Goal: Information Seeking & Learning: Learn about a topic

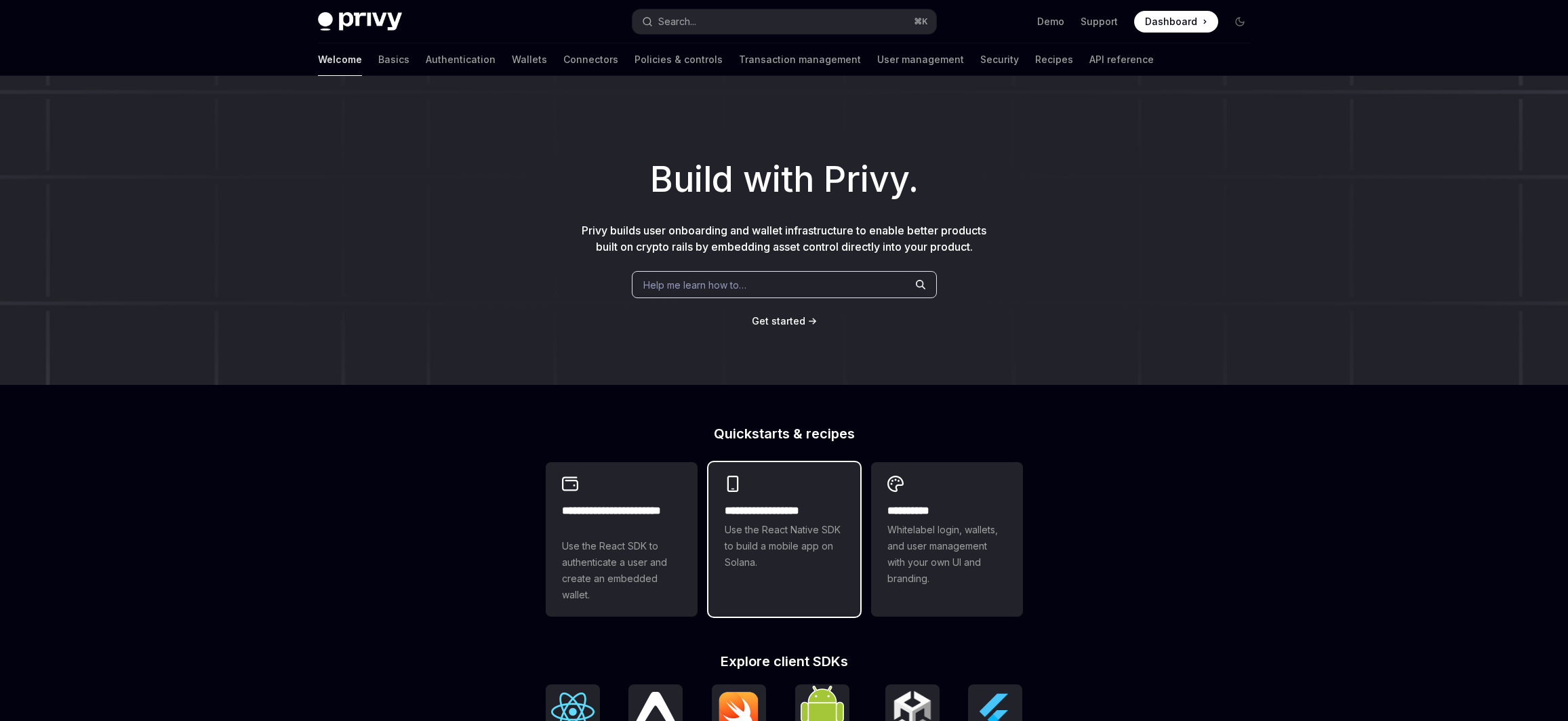
drag, startPoint x: 0, startPoint y: 0, endPoint x: 811, endPoint y: 499, distance: 952.2
click at [811, 499] on div "**********" at bounding box center [784, 523] width 152 height 122
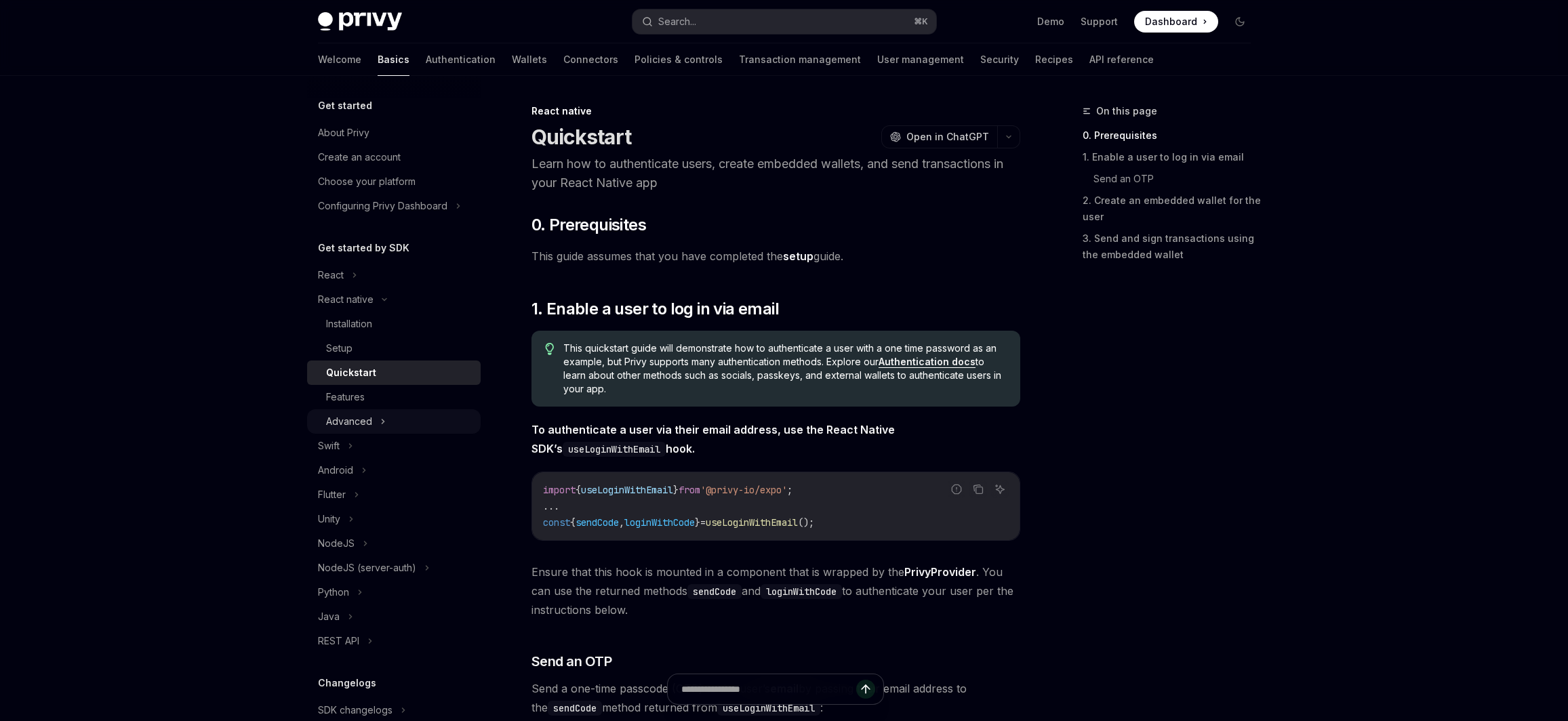
click at [400, 423] on div "Advanced" at bounding box center [394, 422] width 174 height 25
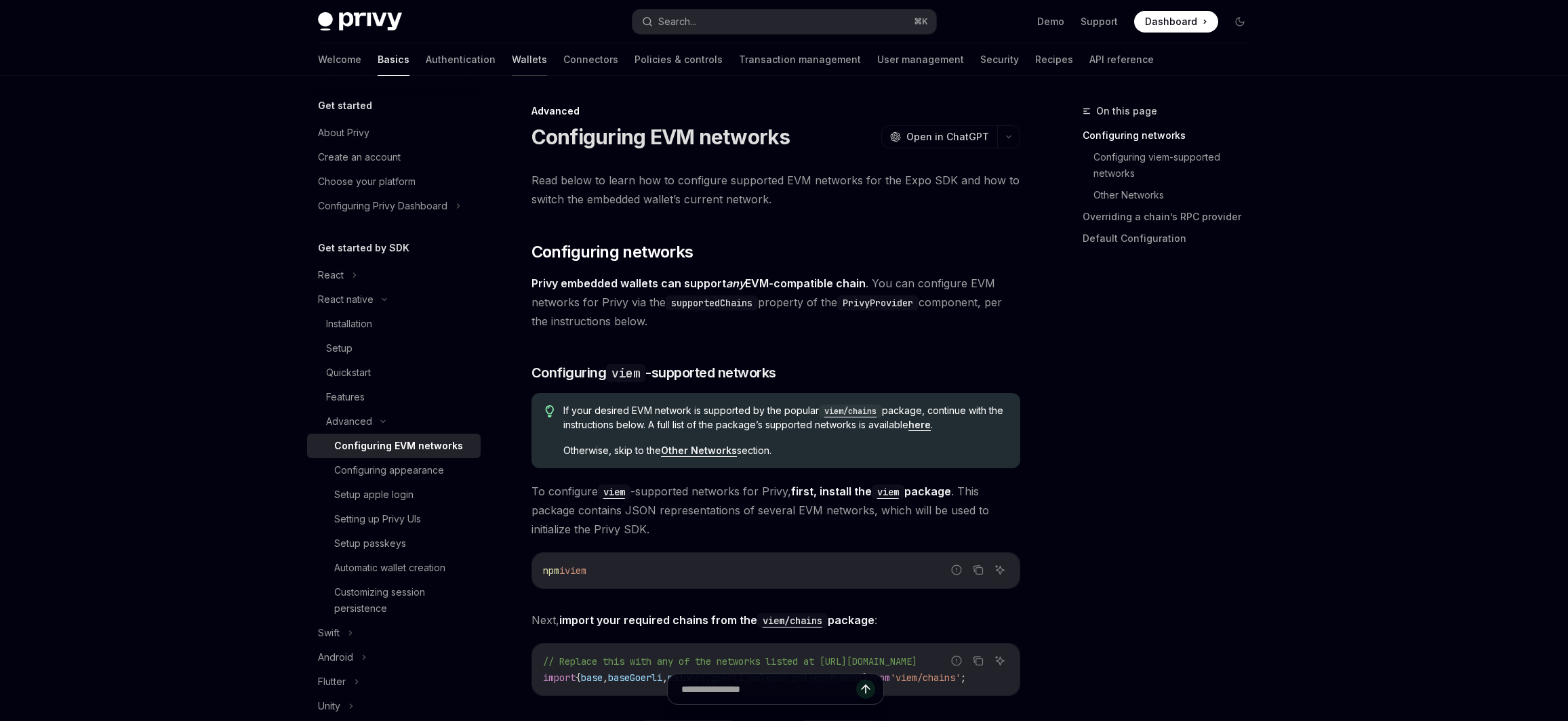
click at [512, 66] on link "Wallets" at bounding box center [529, 59] width 35 height 32
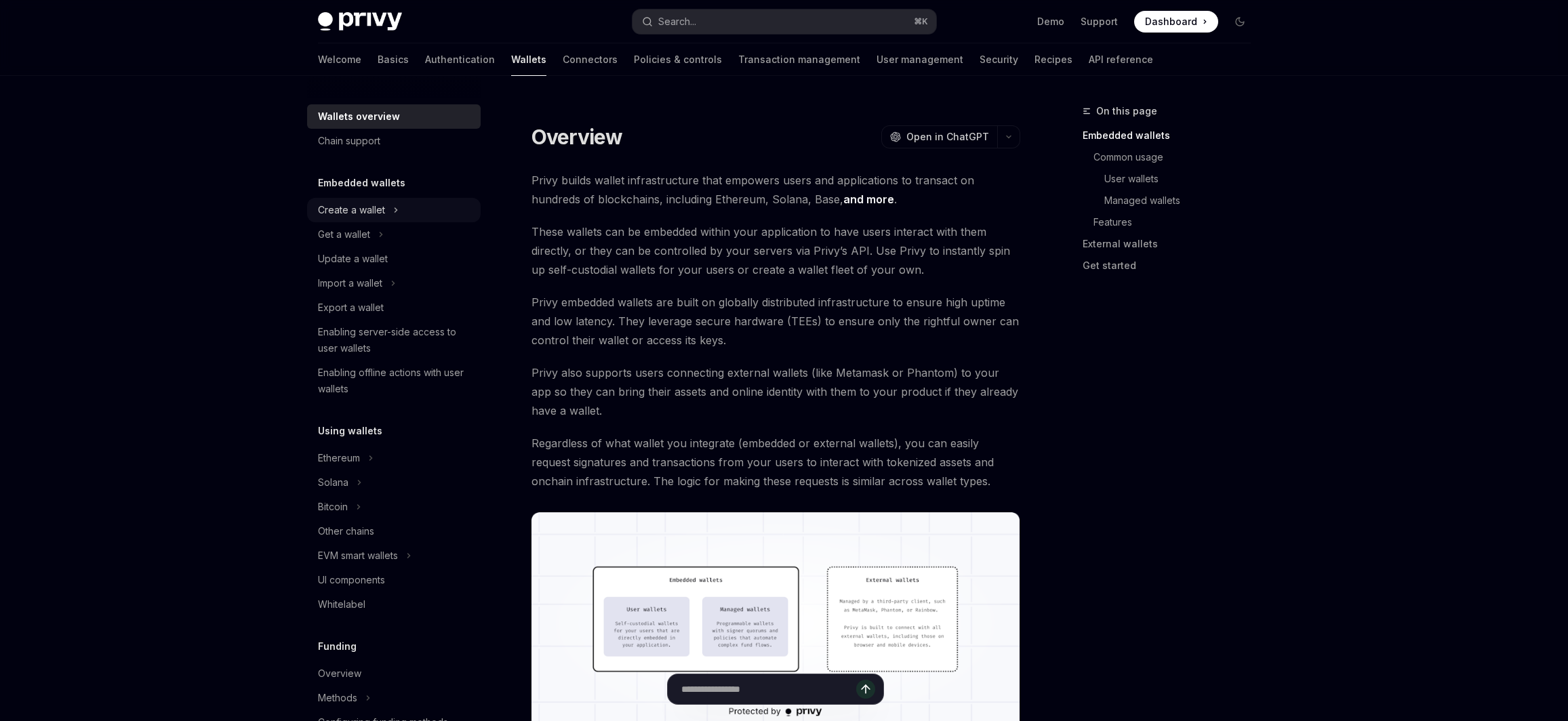
click at [418, 210] on div "Create a wallet" at bounding box center [394, 211] width 174 height 25
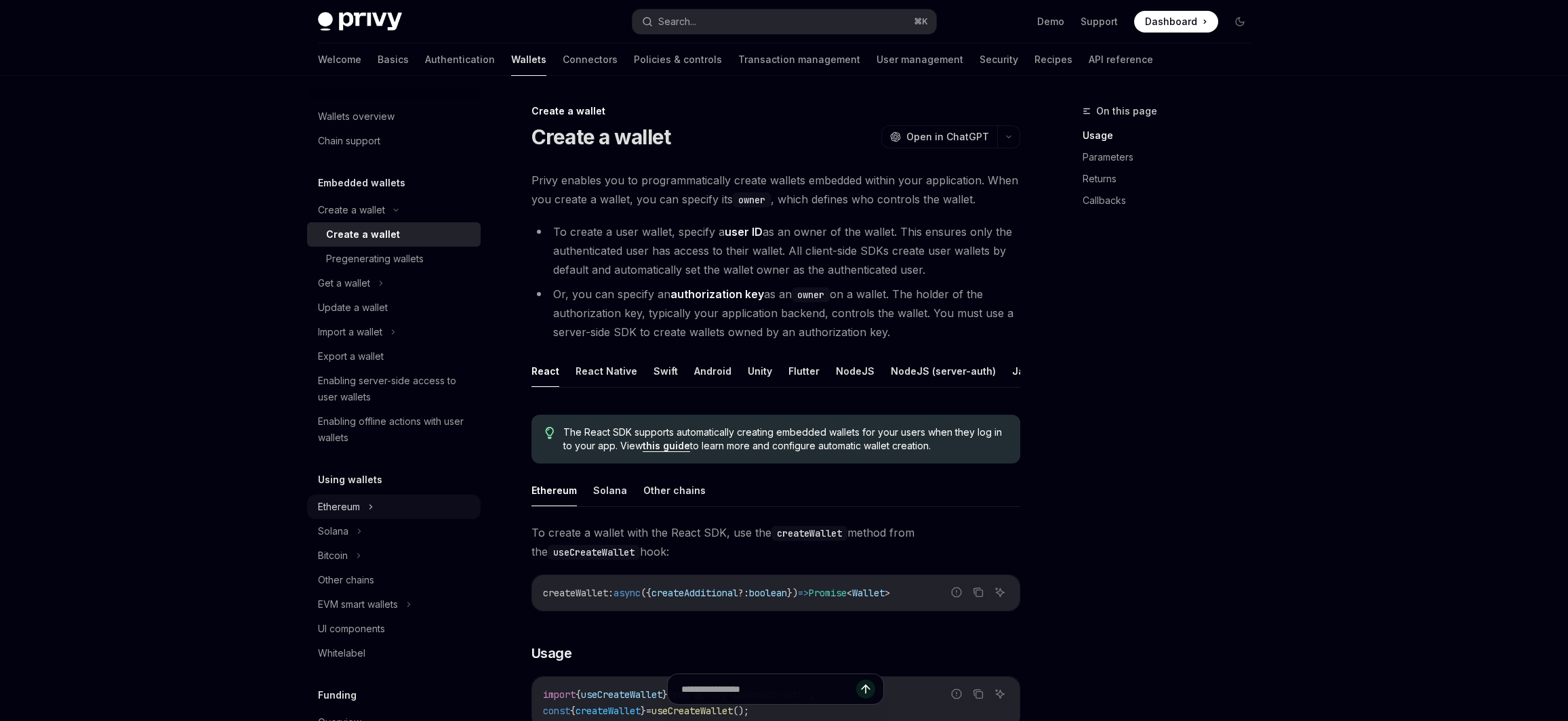
click at [360, 512] on div "Ethereum" at bounding box center [339, 507] width 42 height 17
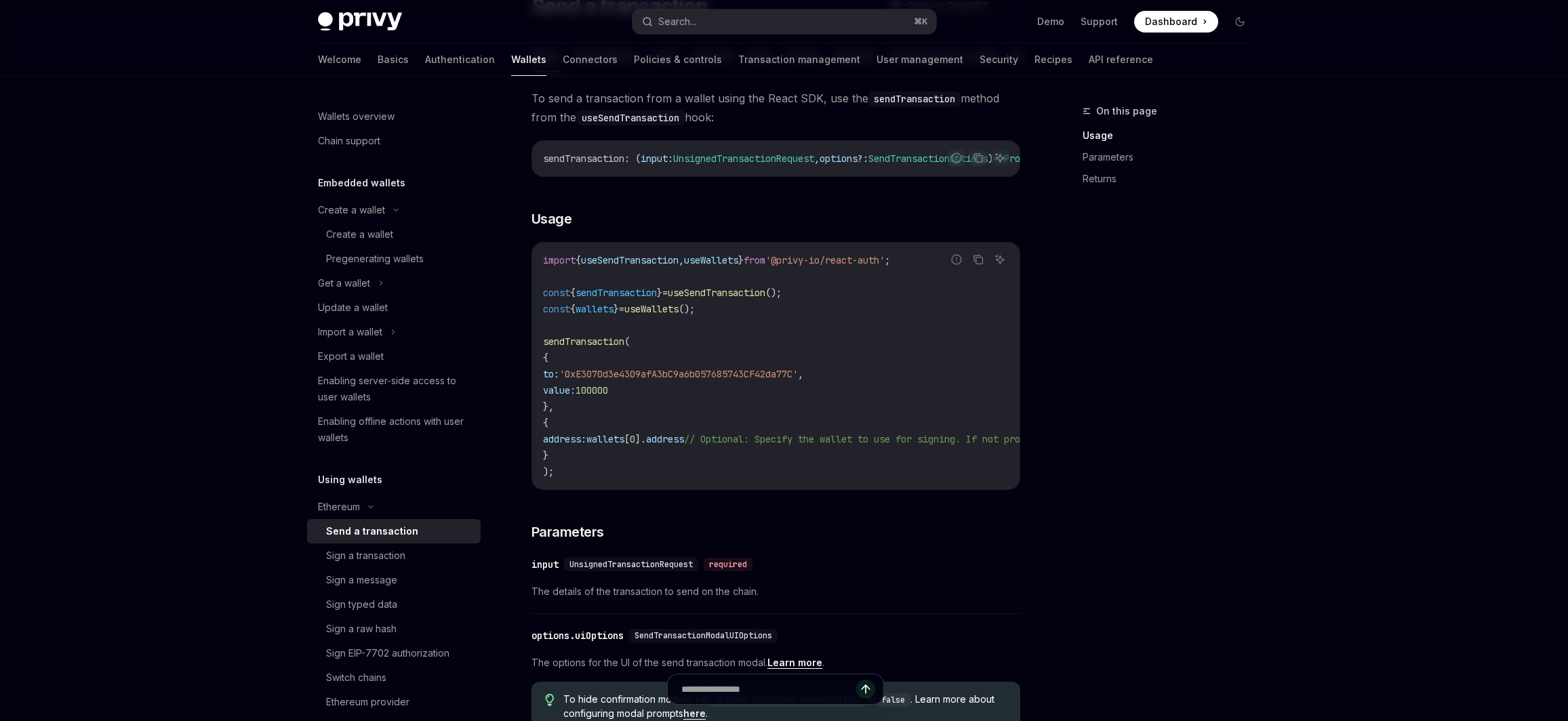
scroll to position [133, 0]
click at [418, 549] on div "Sign a transaction" at bounding box center [399, 556] width 146 height 17
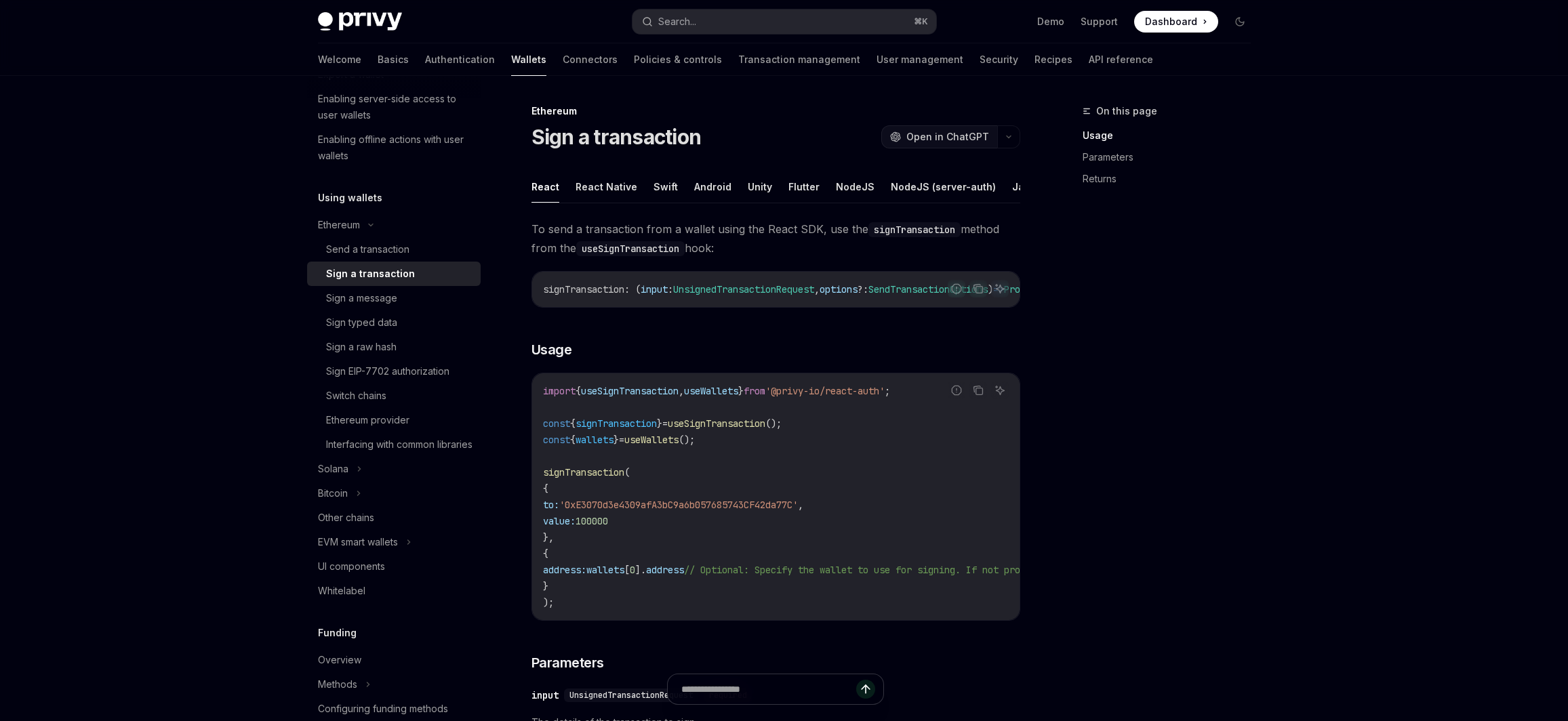
click at [948, 139] on span "Open in ChatGPT" at bounding box center [948, 136] width 83 height 14
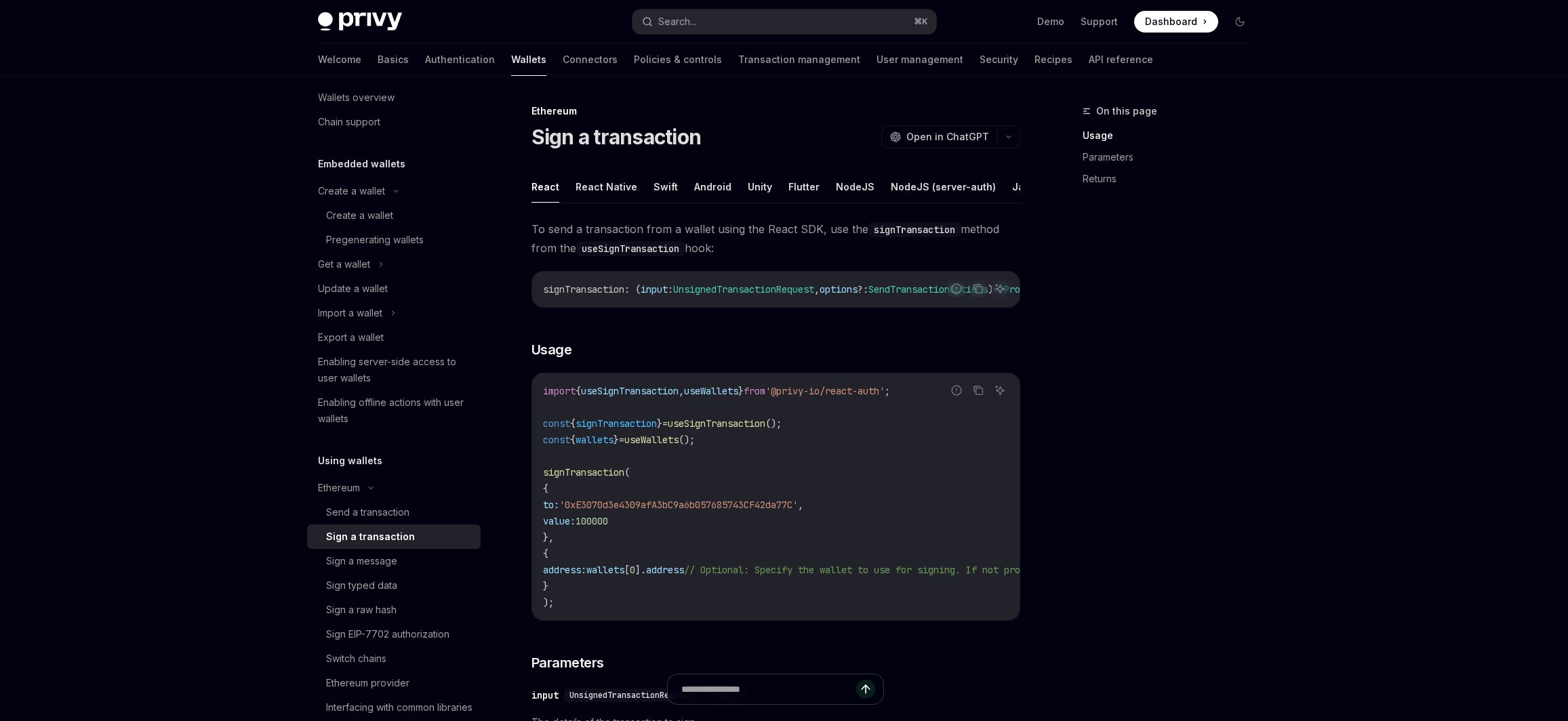
scroll to position [17, 0]
click at [390, 314] on div "Import a wallet" at bounding box center [394, 314] width 174 height 25
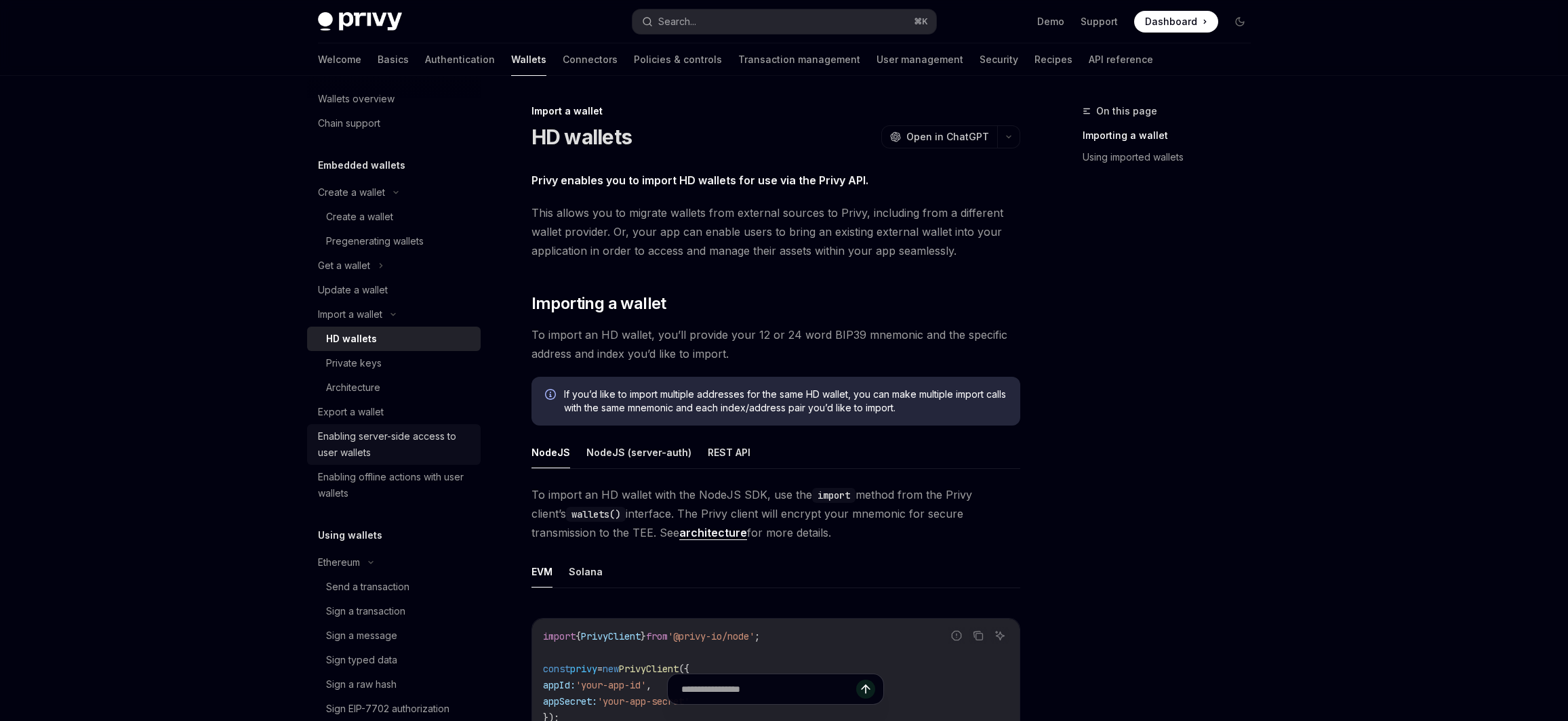
click at [408, 447] on div "Enabling server-side access to user wallets" at bounding box center [395, 444] width 154 height 32
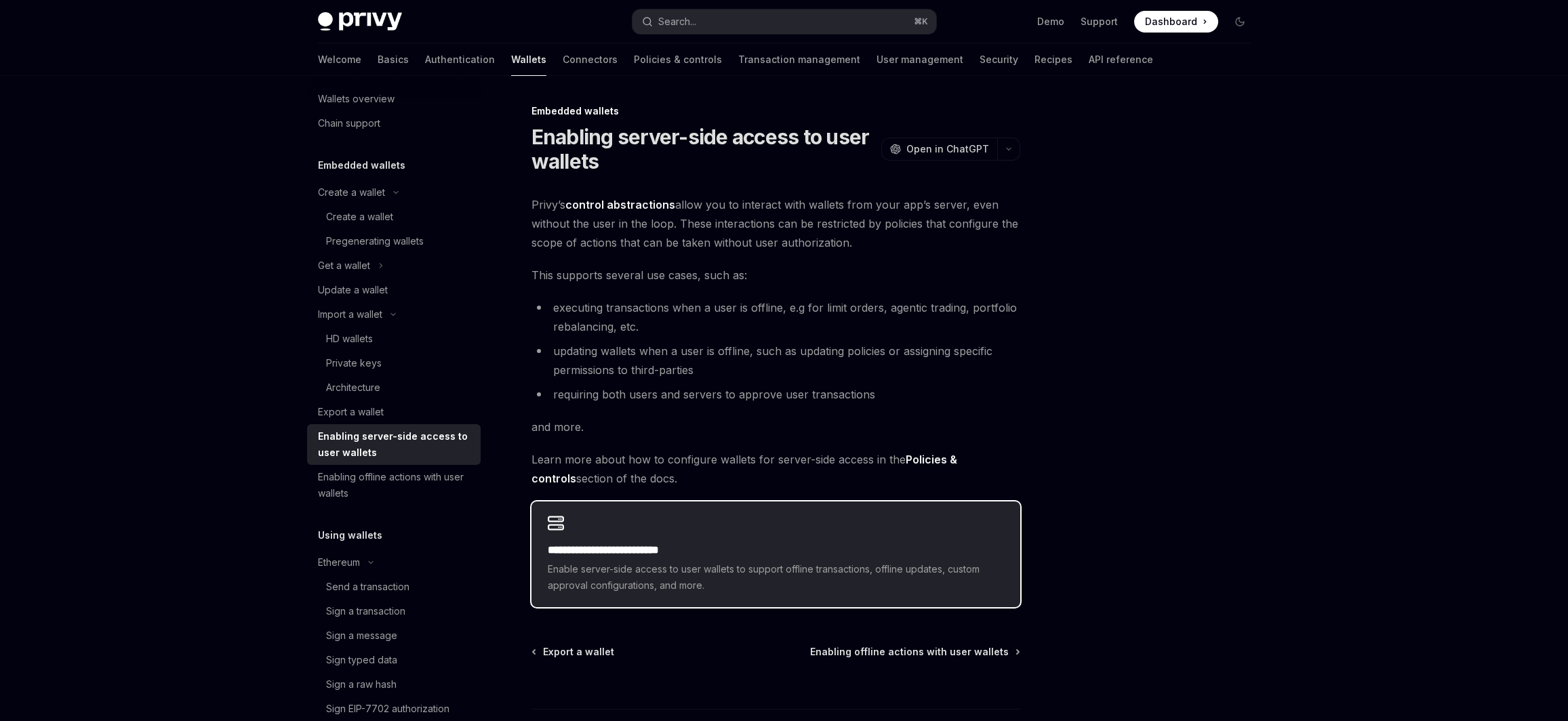
click at [583, 541] on div "**********" at bounding box center [776, 554] width 489 height 106
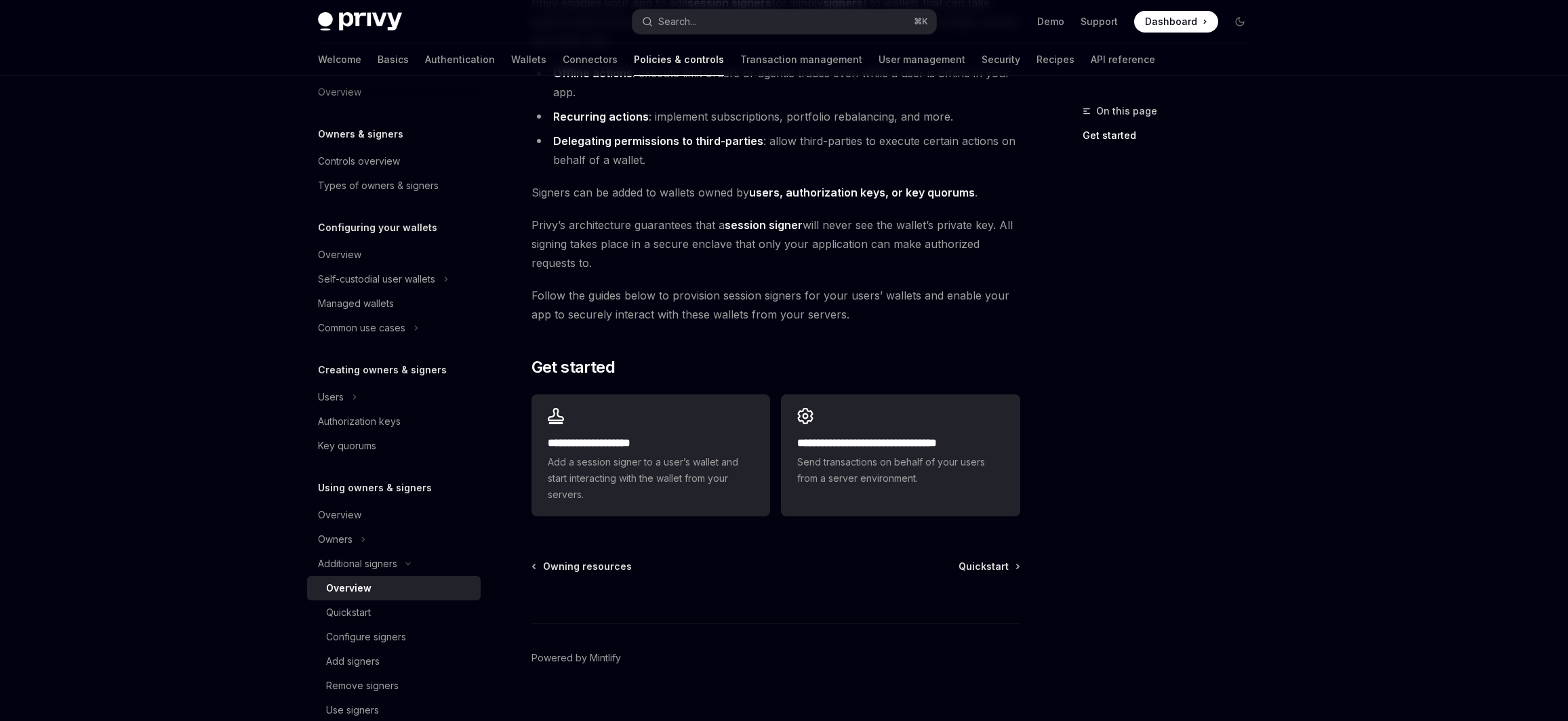
scroll to position [187, 0]
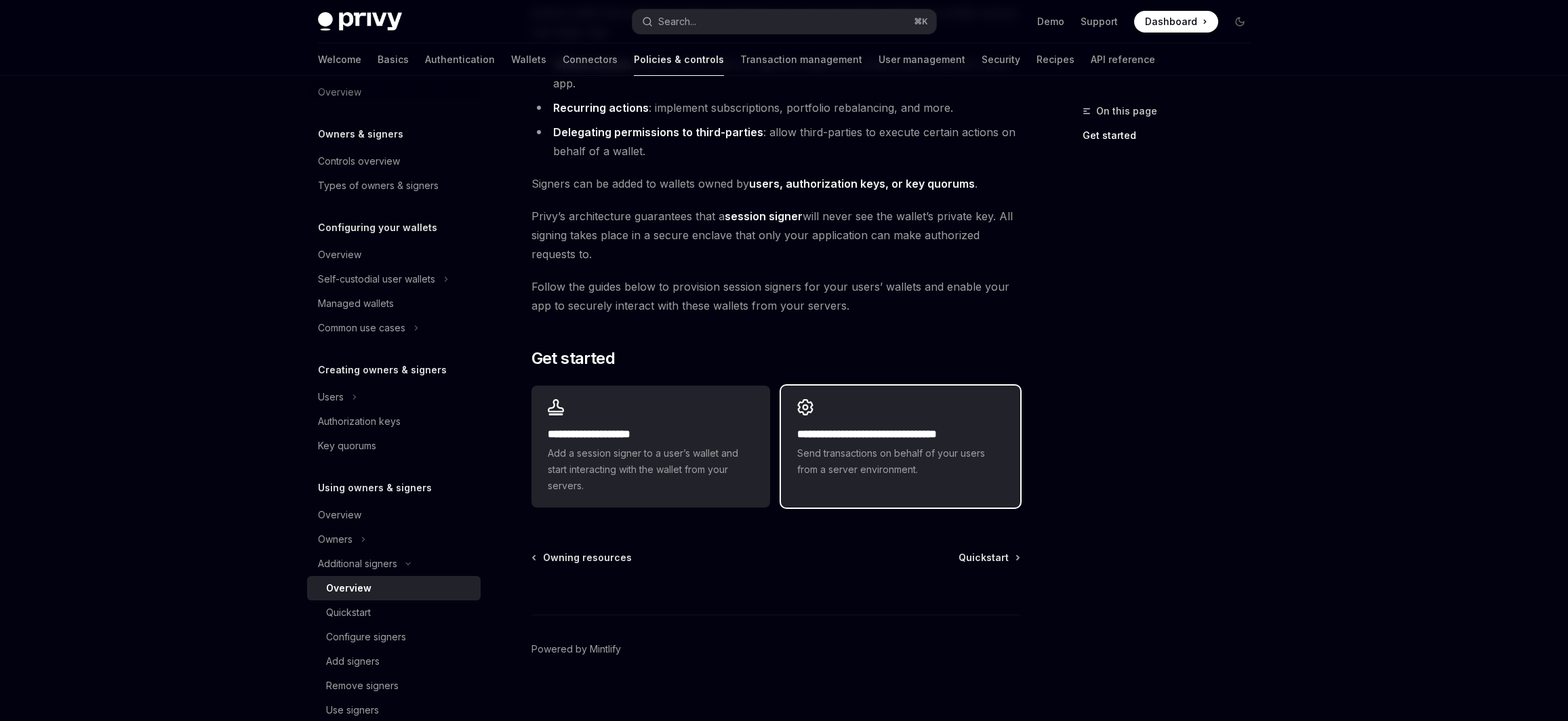
click at [842, 462] on span "Send transactions on behalf of your users from a server environment." at bounding box center [901, 461] width 206 height 32
type textarea "*"
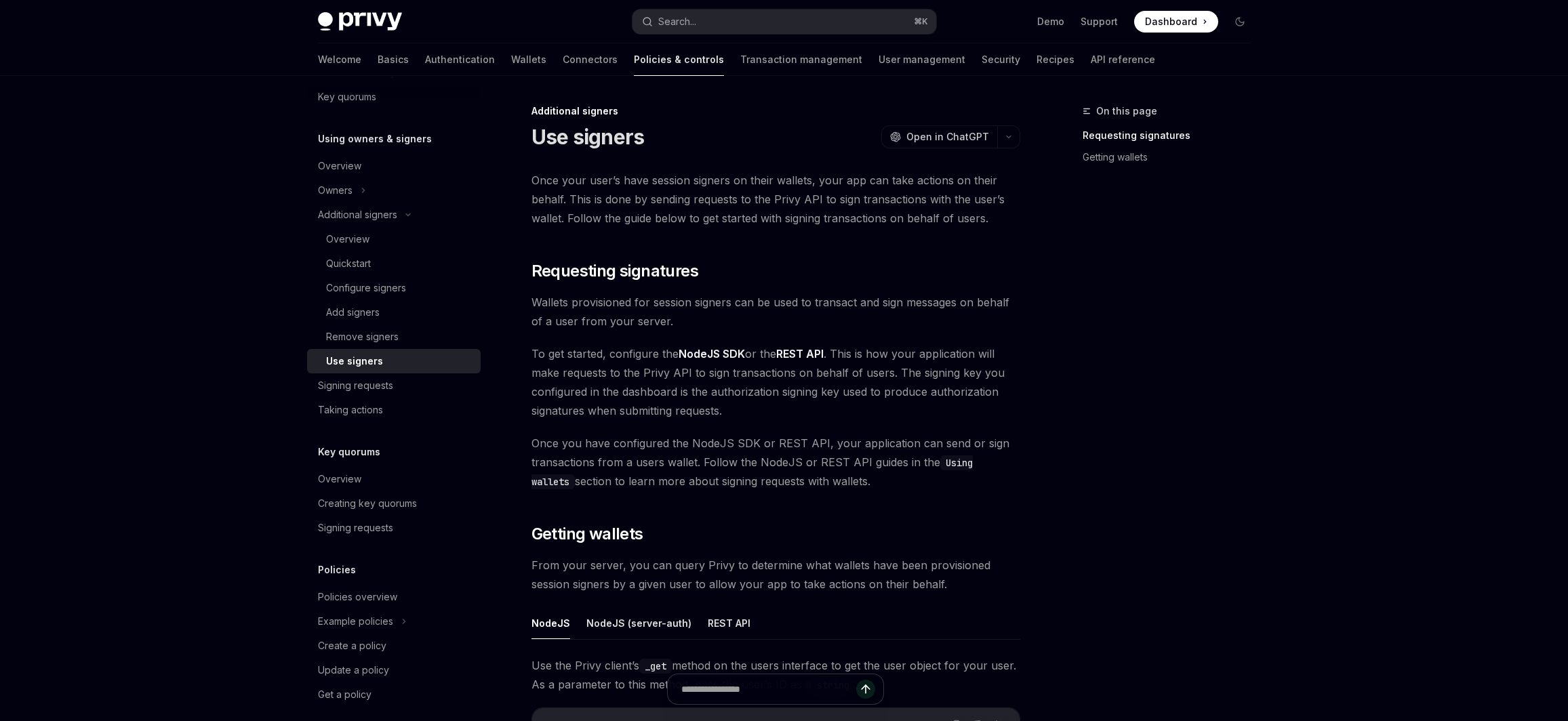
scroll to position [379, 0]
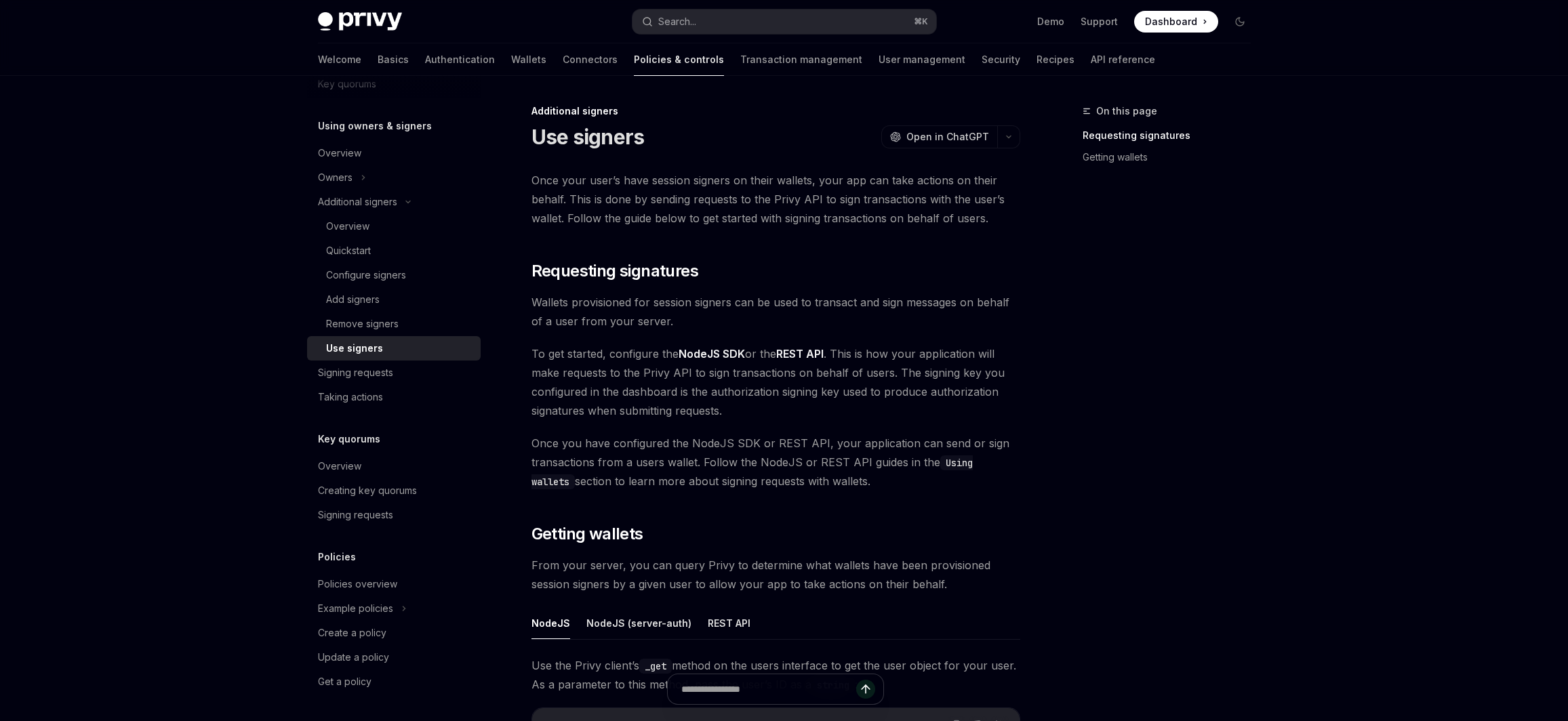
click at [86, 247] on div "Privy Docs home page Search... ⌘ K Demo Support Dashboard Dashboard Search... N…" at bounding box center [784, 608] width 1568 height 1216
